Goal: Navigation & Orientation: Find specific page/section

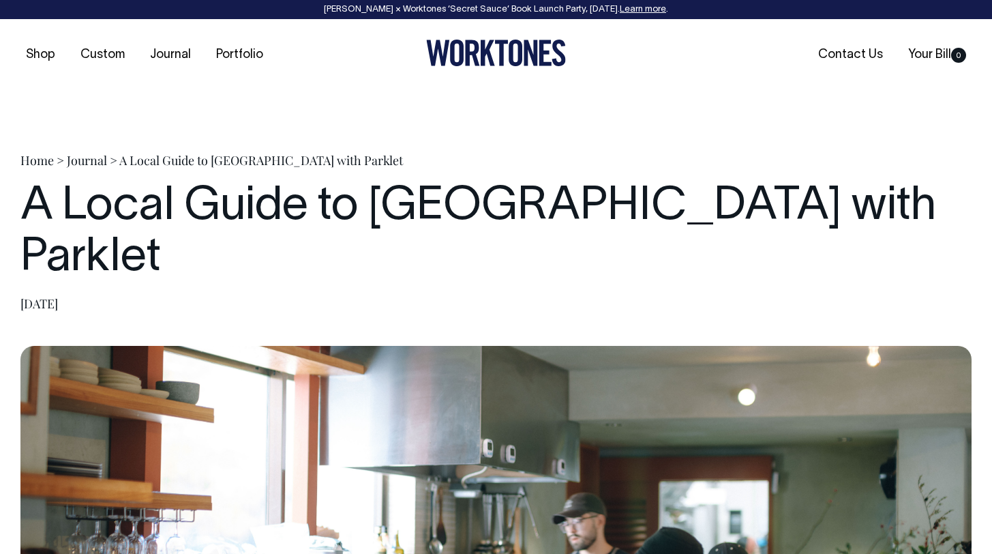
click at [82, 160] on link "Journal" at bounding box center [87, 160] width 40 height 16
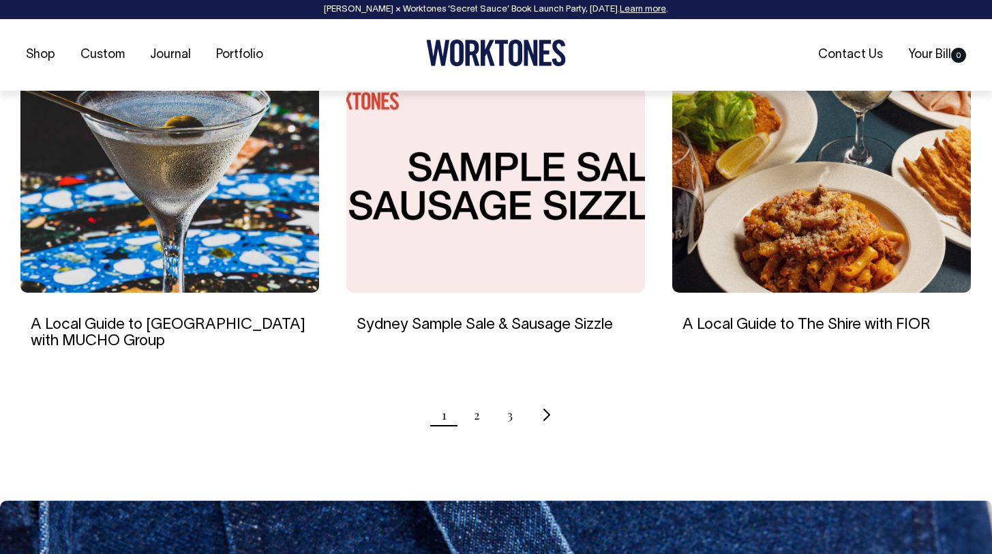
scroll to position [1315, 0]
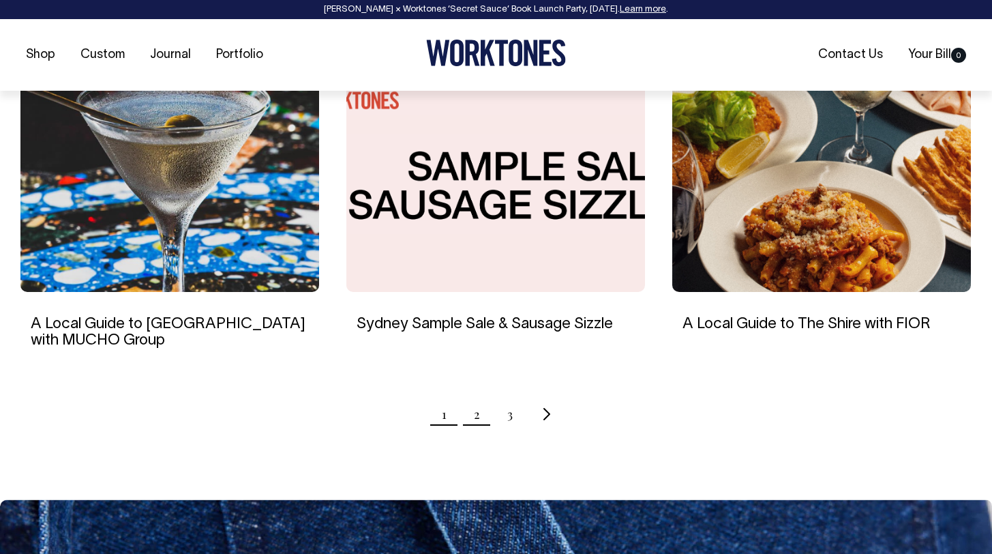
click at [477, 417] on link "2" at bounding box center [477, 414] width 6 height 34
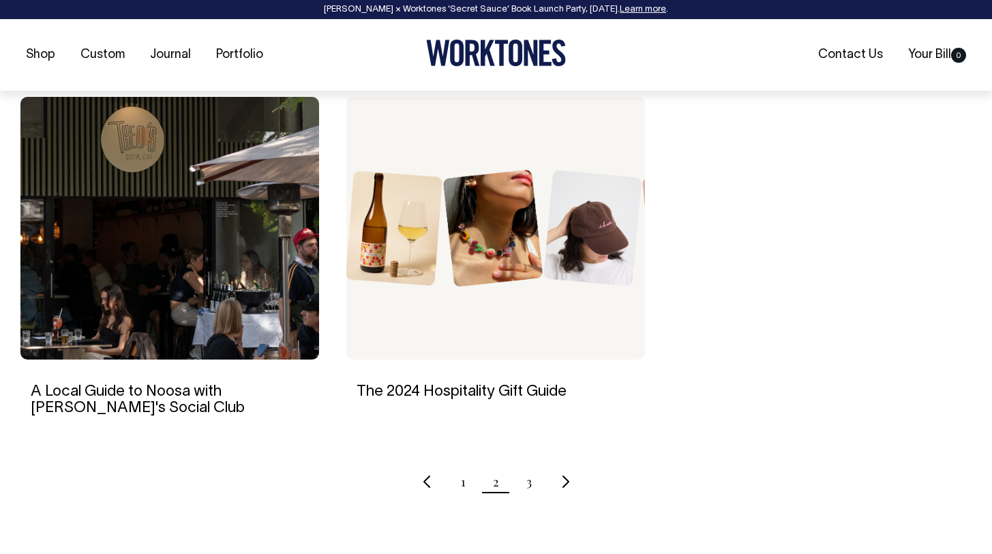
scroll to position [1248, 0]
click at [530, 479] on link "3" at bounding box center [528, 481] width 5 height 34
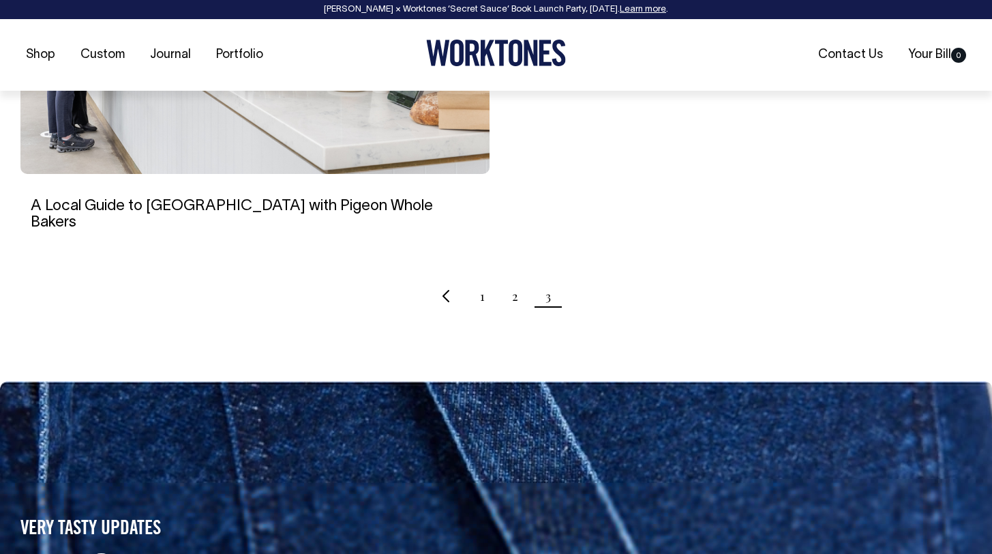
scroll to position [714, 0]
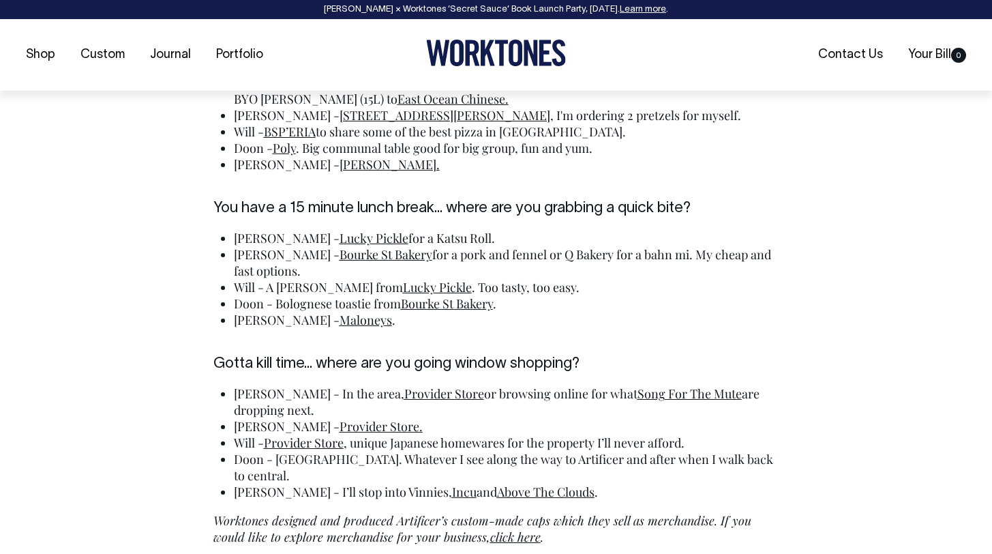
scroll to position [3956, 0]
